Goal: Task Accomplishment & Management: Complete application form

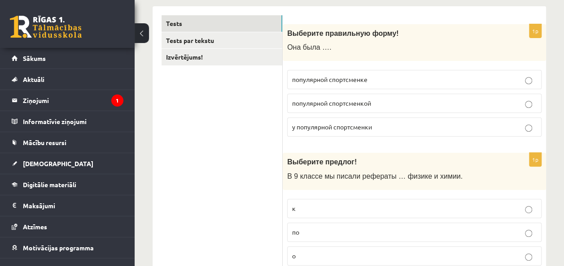
scroll to position [153, 0]
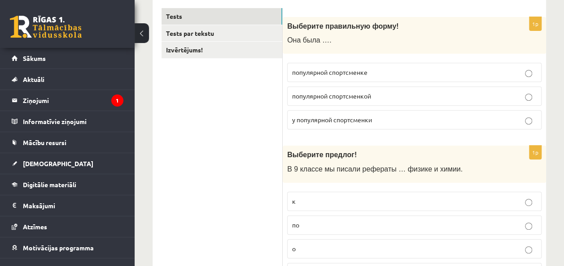
click at [359, 101] on label "популярной спортсменкой" at bounding box center [414, 96] width 254 height 19
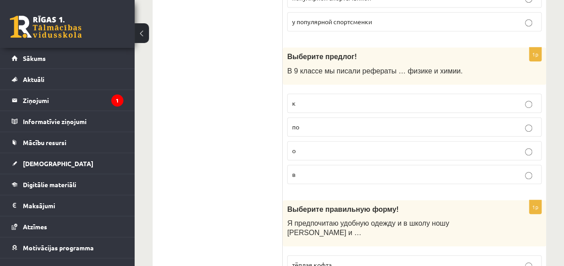
scroll to position [266, 0]
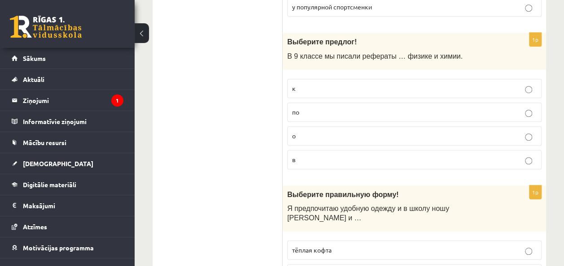
click at [353, 113] on p "по" at bounding box center [414, 112] width 245 height 9
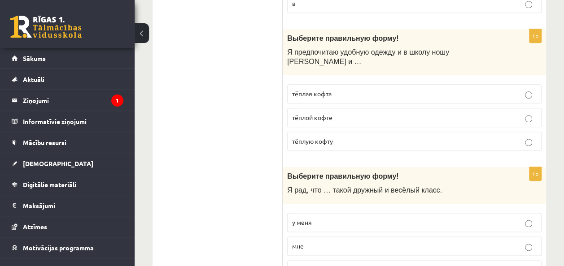
scroll to position [412, 0]
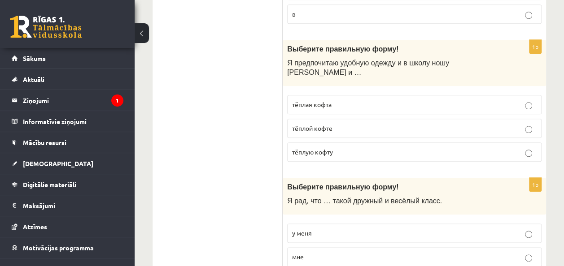
click at [337, 146] on label "тёплую кофту" at bounding box center [414, 152] width 254 height 19
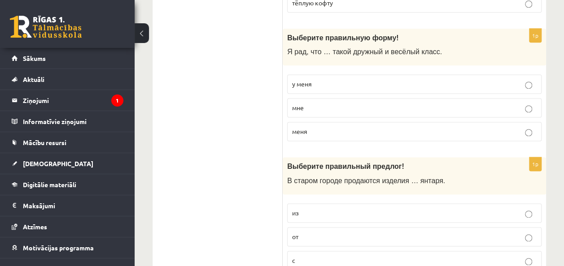
scroll to position [569, 0]
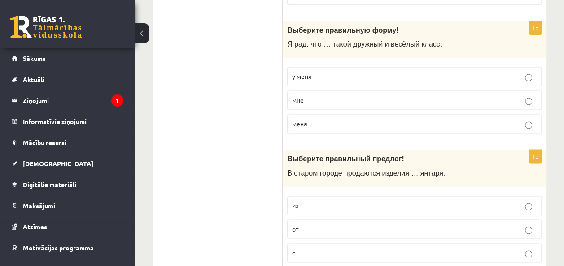
click at [330, 72] on p "у меня" at bounding box center [414, 76] width 245 height 9
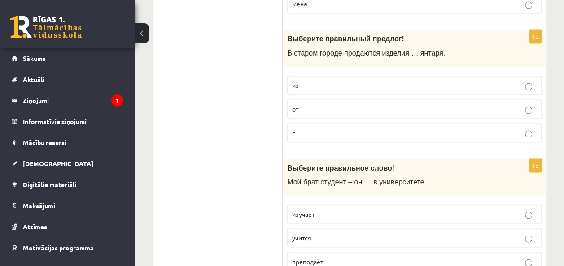
scroll to position [674, 0]
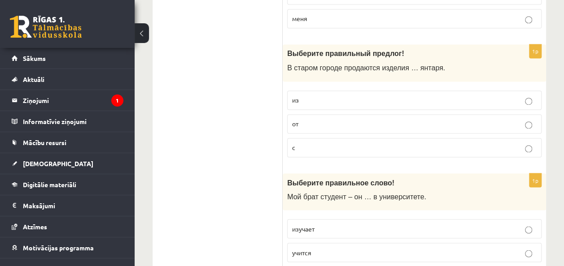
click at [363, 96] on p "из" at bounding box center [414, 100] width 245 height 9
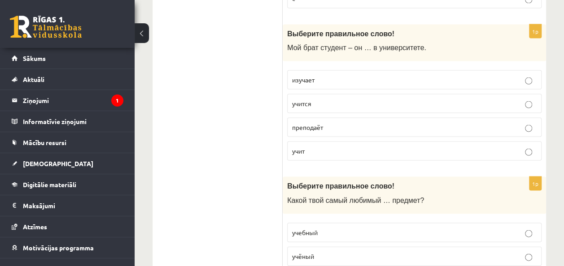
scroll to position [835, 0]
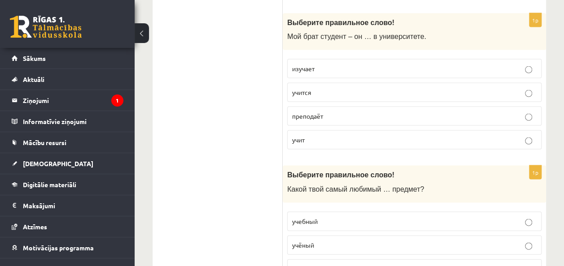
click at [388, 87] on p "учится" at bounding box center [414, 91] width 245 height 9
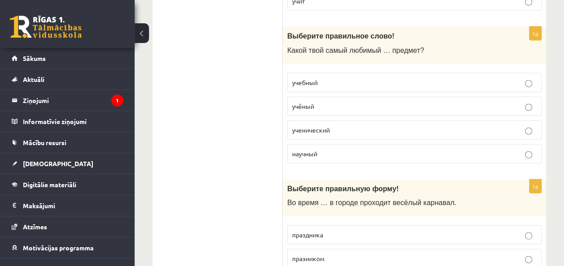
scroll to position [959, 0]
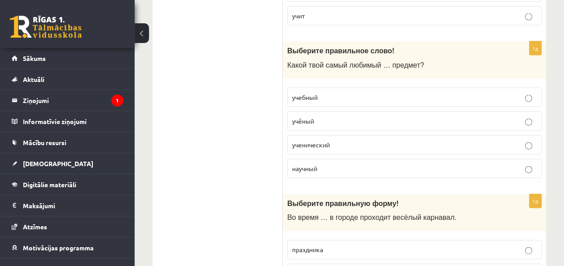
click at [363, 93] on p "учебный" at bounding box center [414, 97] width 245 height 9
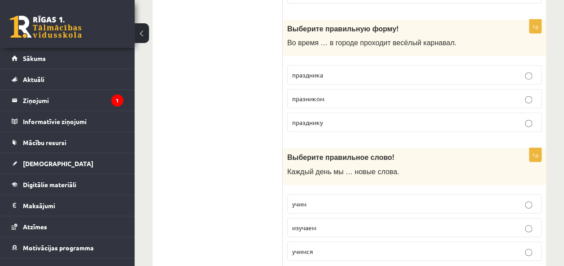
scroll to position [1138, 0]
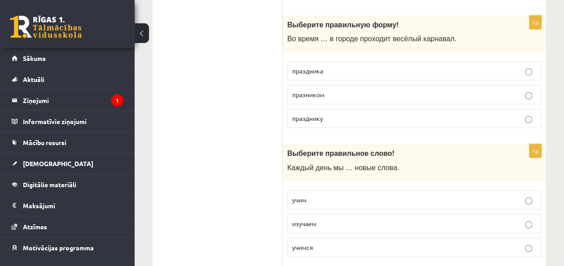
click at [365, 66] on p "праздника" at bounding box center [414, 70] width 245 height 9
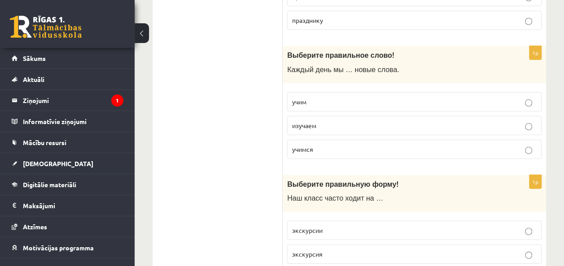
scroll to position [1243, 0]
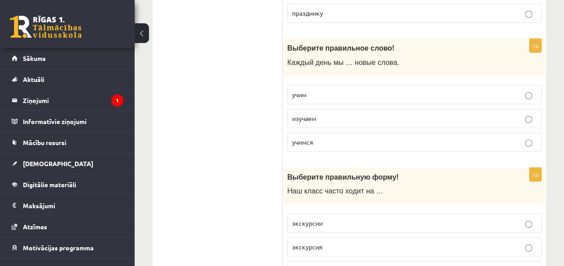
click at [331, 114] on p "изучаем" at bounding box center [414, 118] width 245 height 9
click at [535, 85] on label "учим" at bounding box center [414, 94] width 254 height 19
click at [490, 109] on label "изучаем" at bounding box center [414, 118] width 254 height 19
click at [428, 85] on label "учим" at bounding box center [414, 94] width 254 height 19
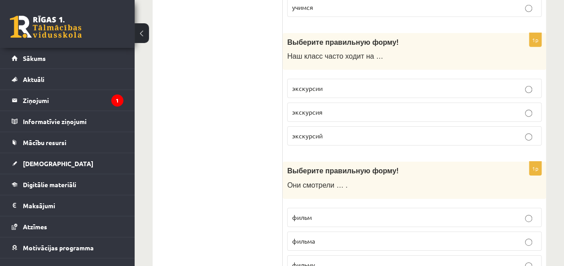
scroll to position [1382, 0]
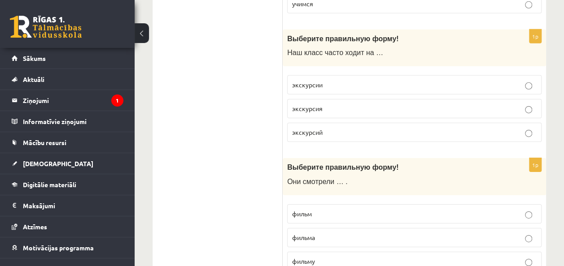
click at [361, 80] on p "экскурсии" at bounding box center [414, 84] width 245 height 9
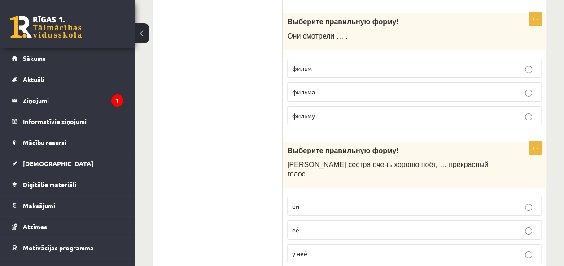
scroll to position [1520, 0]
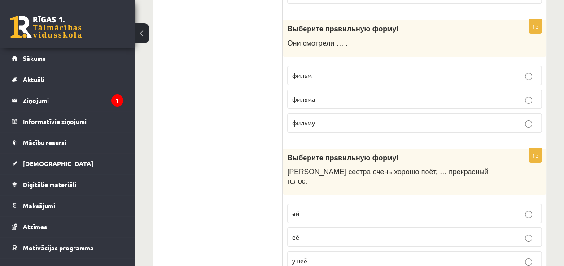
click at [391, 66] on label "фильм" at bounding box center [414, 75] width 254 height 19
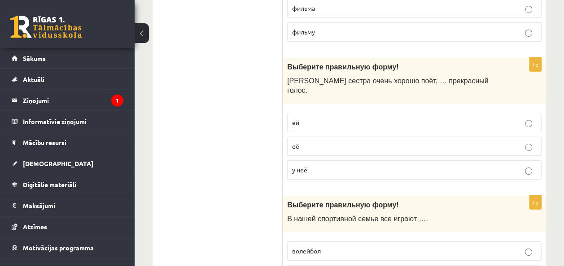
scroll to position [1622, 0]
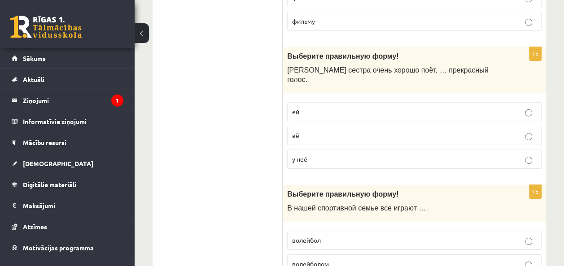
click at [372, 155] on p "у неё" at bounding box center [414, 159] width 245 height 9
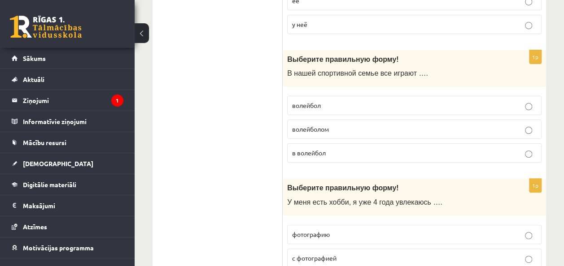
scroll to position [1768, 0]
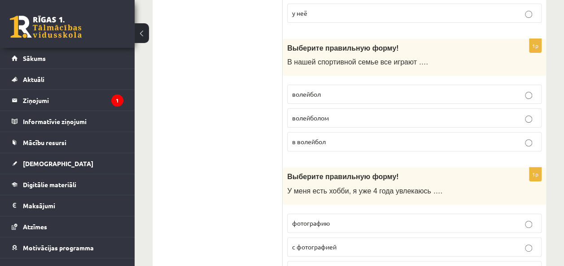
click at [362, 132] on label "в волейбол" at bounding box center [414, 141] width 254 height 19
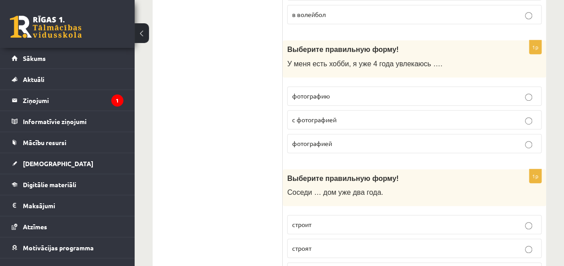
scroll to position [1899, 0]
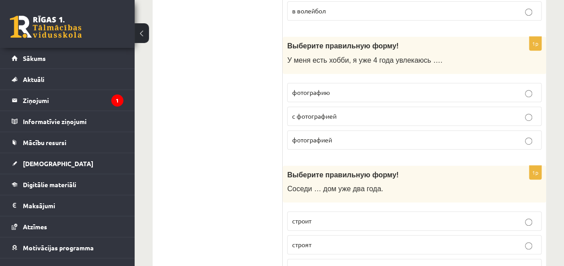
click at [338, 135] on p "фотографией" at bounding box center [414, 139] width 245 height 9
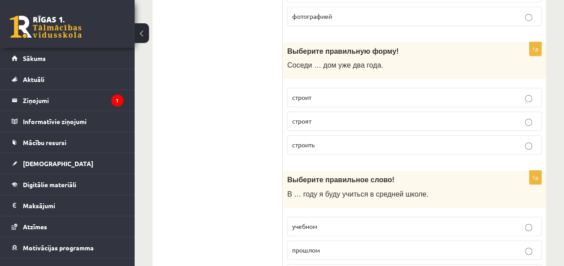
scroll to position [2035, 0]
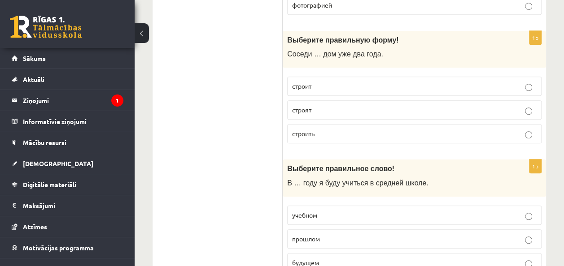
click at [356, 105] on p "строят" at bounding box center [414, 109] width 245 height 9
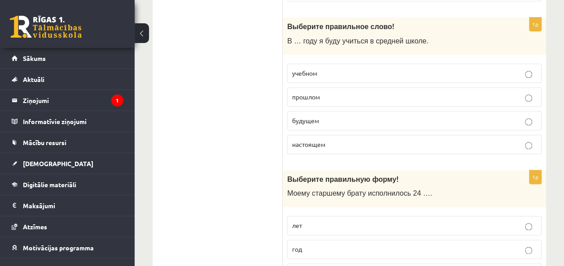
scroll to position [2170, 0]
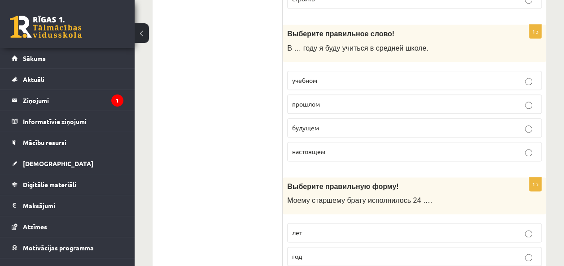
click at [313, 123] on p "будущем" at bounding box center [414, 127] width 245 height 9
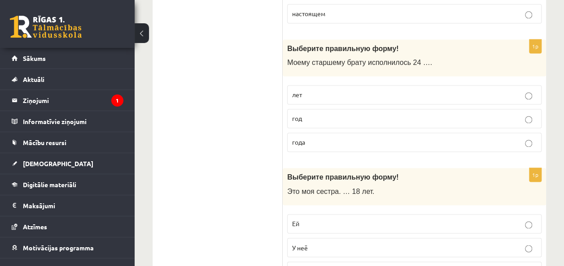
scroll to position [2235, 0]
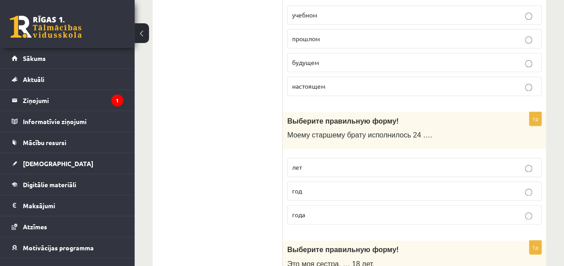
click at [361, 210] on p "года" at bounding box center [414, 214] width 245 height 9
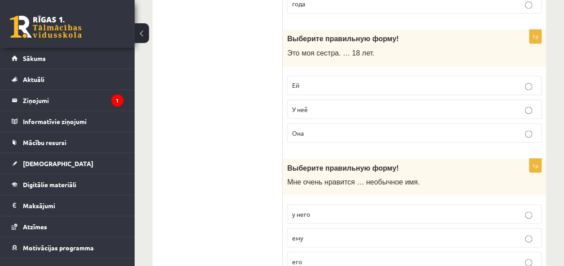
scroll to position [2450, 0]
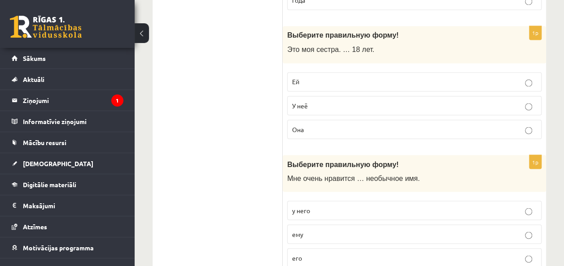
click at [362, 77] on p "Ей" at bounding box center [414, 81] width 245 height 9
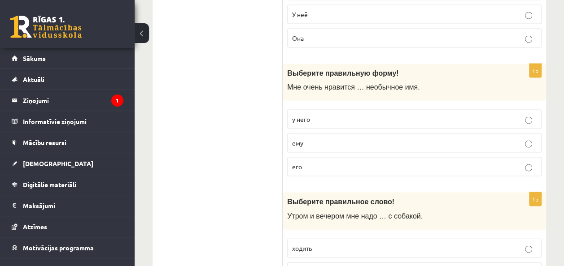
scroll to position [2534, 0]
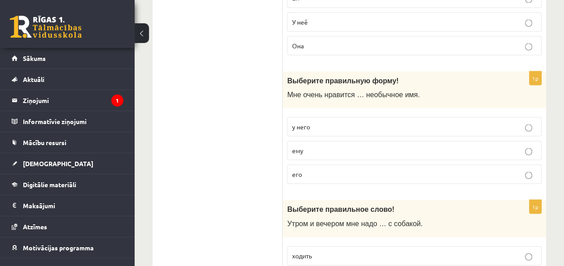
click at [327, 170] on p "его" at bounding box center [414, 174] width 245 height 9
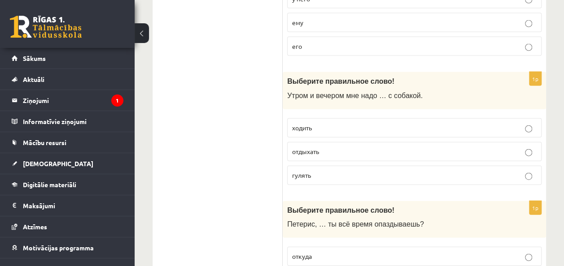
scroll to position [2658, 0]
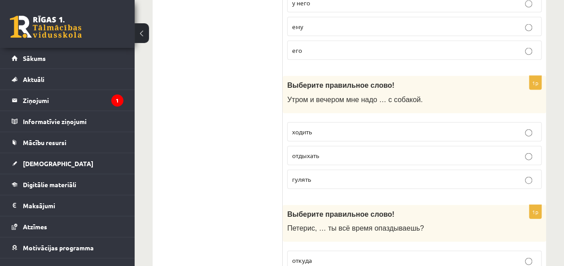
click at [316, 170] on label "гулять" at bounding box center [414, 179] width 254 height 19
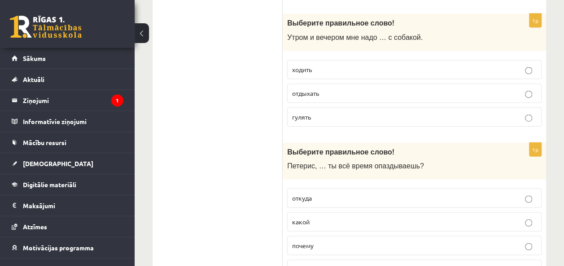
scroll to position [2727, 0]
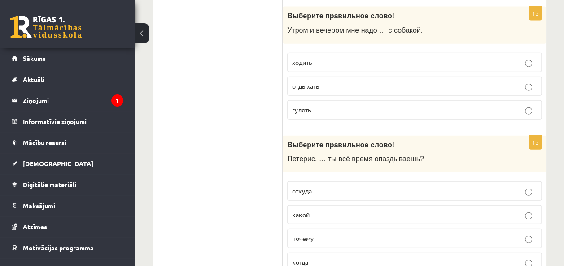
click at [331, 234] on p "почему" at bounding box center [414, 238] width 245 height 9
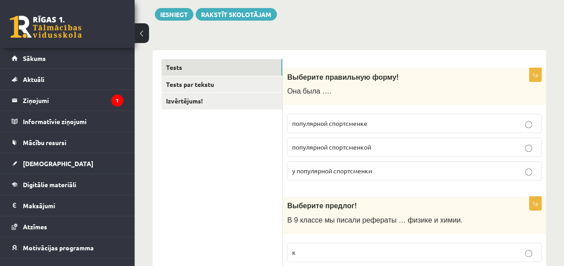
scroll to position [36, 0]
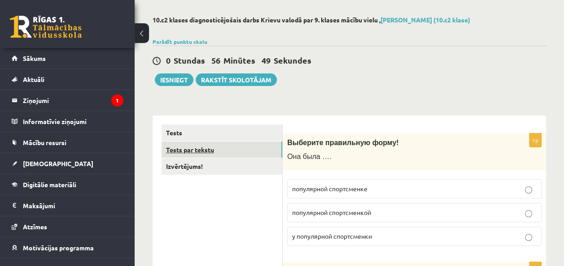
click at [252, 149] on link "Tests par tekstu" at bounding box center [222, 150] width 121 height 17
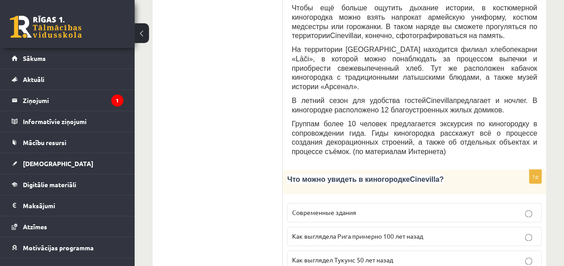
scroll to position [449, 0]
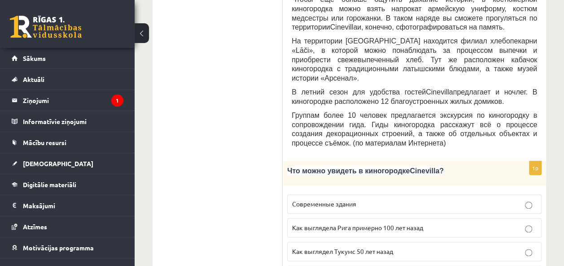
click at [493, 218] on label "Как выглядела Рига примерно 100 лет назад" at bounding box center [414, 227] width 254 height 19
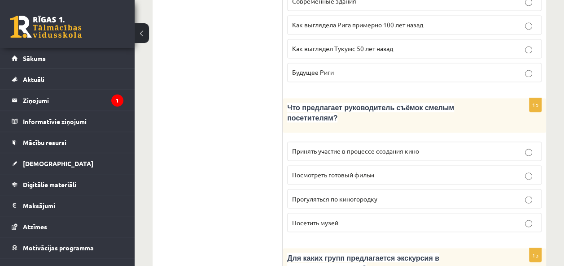
scroll to position [648, 0]
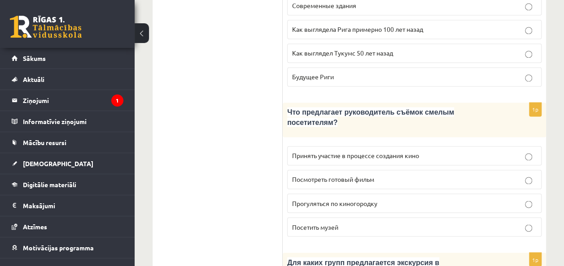
click at [516, 151] on p "Принять участие в процессе создания кино" at bounding box center [414, 155] width 245 height 9
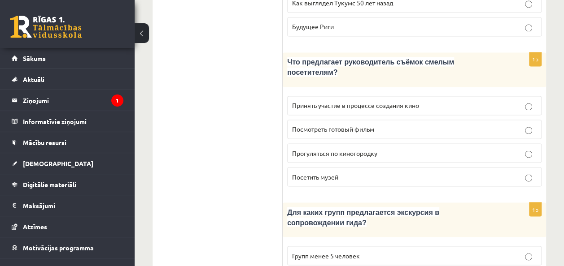
scroll to position [710, 0]
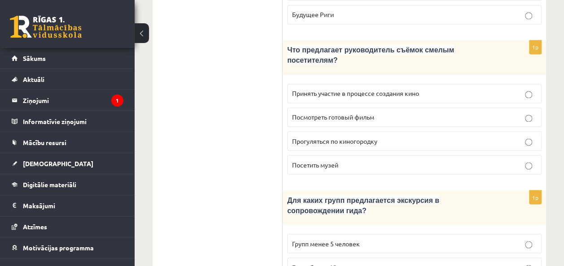
click at [492, 258] on label "Групп более 10 человек" at bounding box center [414, 267] width 254 height 19
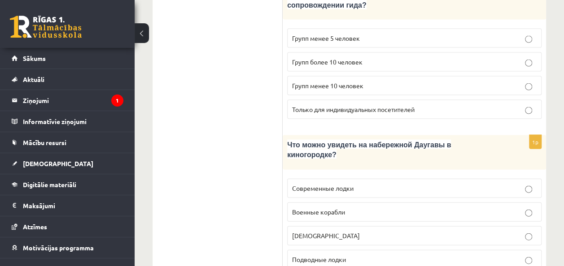
scroll to position [924, 0]
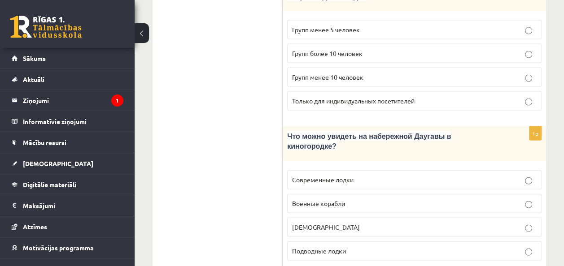
click at [518, 223] on p "Кораблики" at bounding box center [414, 227] width 245 height 9
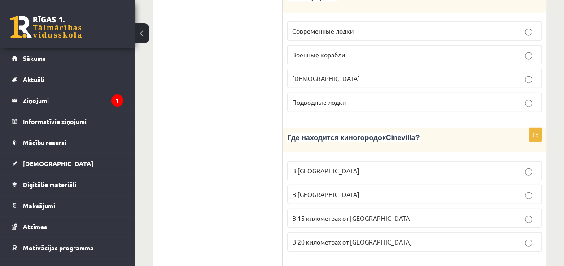
scroll to position [1142, 0]
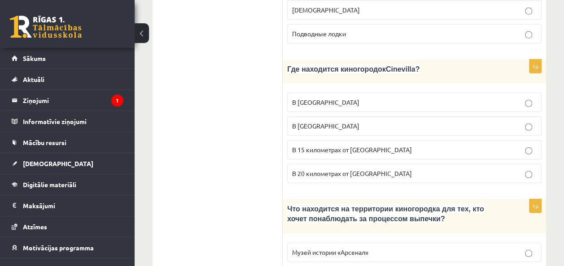
click at [447, 140] on label "В 15 километрах от Тукумса" at bounding box center [414, 149] width 254 height 19
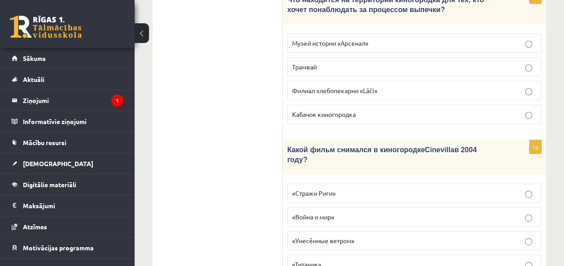
scroll to position [1359, 0]
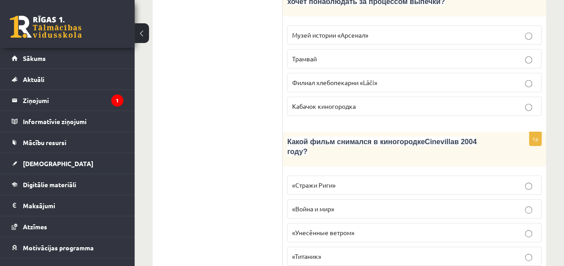
click at [433, 181] on p "«Стражи Риги»" at bounding box center [414, 185] width 245 height 9
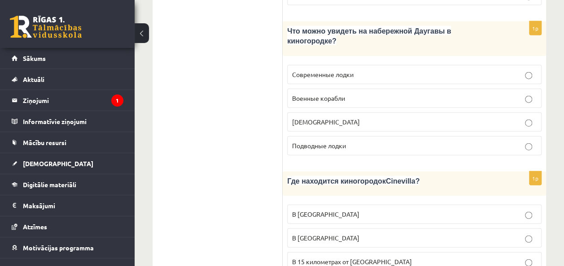
scroll to position [1437, 0]
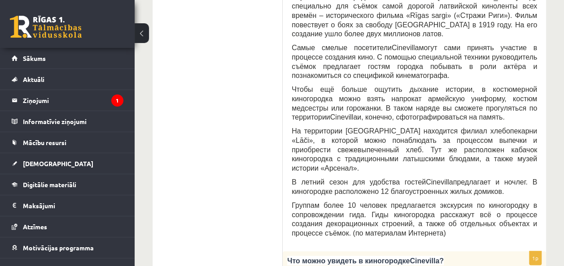
scroll to position [0, 0]
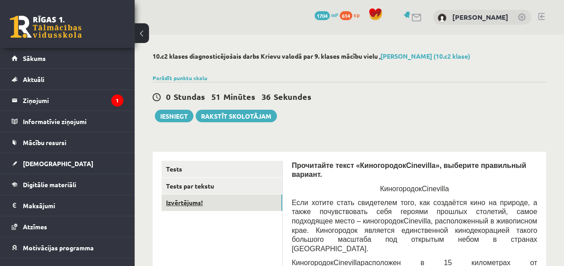
click at [247, 205] on link "Izvērtējums!" at bounding box center [222, 203] width 121 height 17
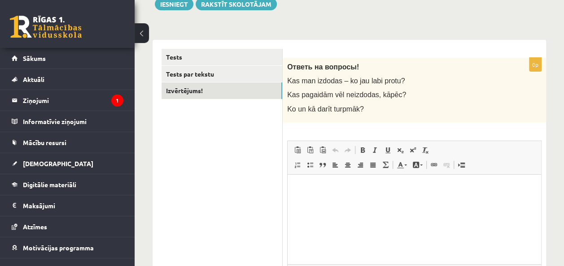
scroll to position [109, 0]
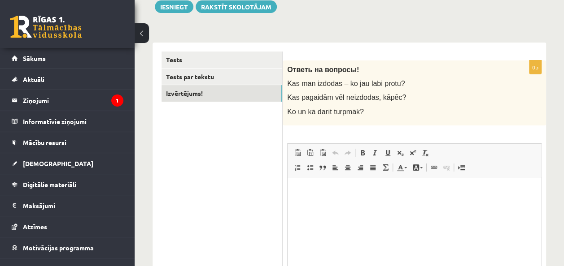
click at [445, 205] on html at bounding box center [414, 190] width 253 height 27
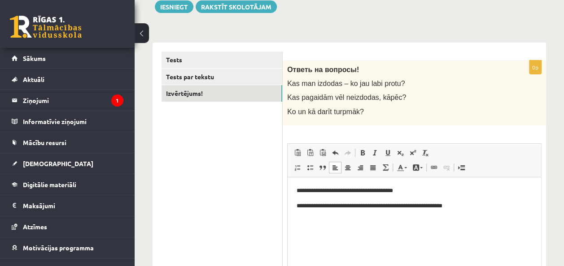
click at [384, 203] on p "**********" at bounding box center [415, 205] width 236 height 9
click at [376, 231] on html "**********" at bounding box center [414, 205] width 253 height 57
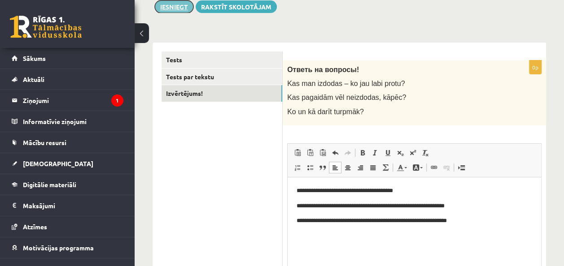
click at [181, 9] on button "Iesniegt" at bounding box center [174, 6] width 39 height 13
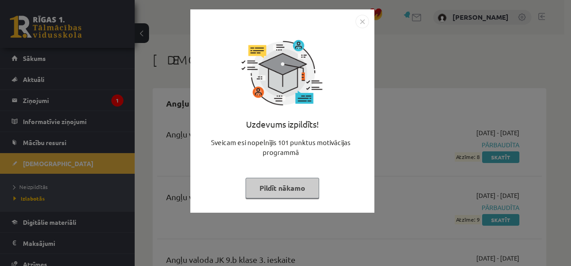
click at [297, 188] on button "Pildīt nākamo" at bounding box center [282, 188] width 74 height 21
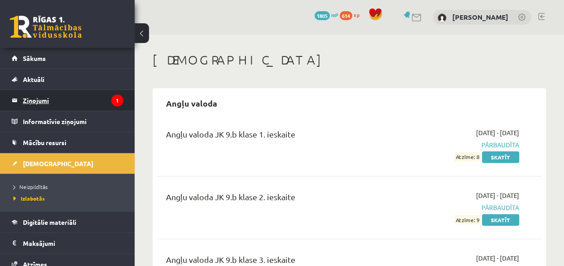
click at [111, 98] on icon "1" at bounding box center [117, 101] width 12 height 12
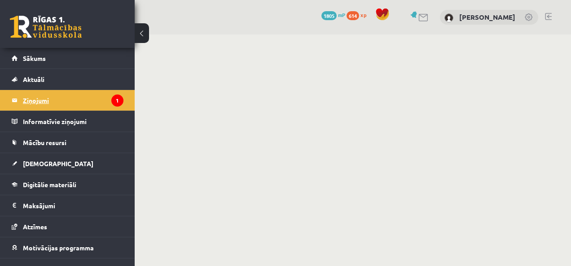
click at [114, 102] on icon "1" at bounding box center [117, 101] width 12 height 12
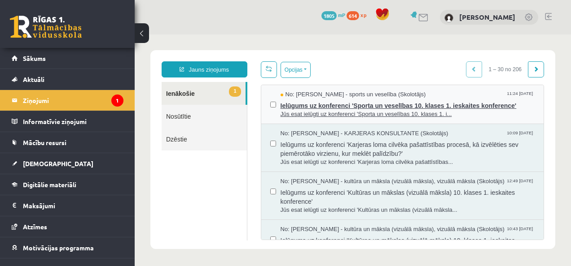
click at [301, 110] on span "Jūs esat ielūgti uz konferenci 'Sporta un veselības 10. klases 1. i..." at bounding box center [407, 114] width 254 height 9
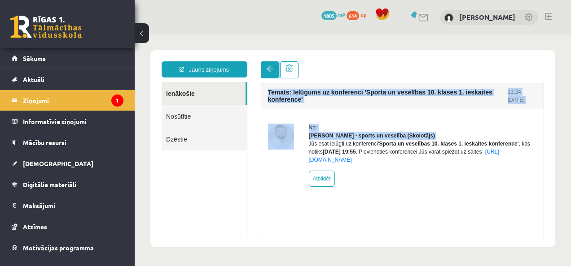
drag, startPoint x: 317, startPoint y: 141, endPoint x: 265, endPoint y: 69, distance: 88.4
click at [265, 69] on div "Temats: Ielūgums uz konferenci 'Sporta un veselības 10. klases 1. ieskaites kon…" at bounding box center [402, 149] width 297 height 177
click at [265, 69] on link at bounding box center [270, 69] width 18 height 17
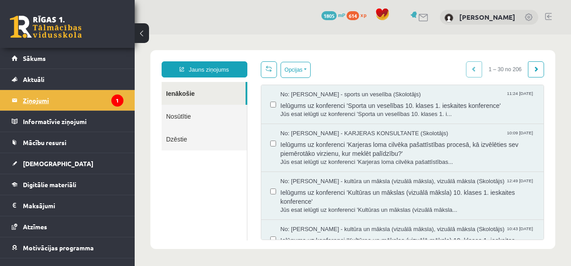
click at [104, 100] on legend "Ziņojumi 1" at bounding box center [73, 100] width 100 height 21
